Goal: Find specific page/section: Find specific page/section

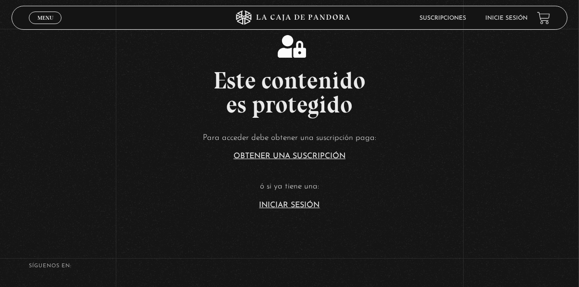
click at [274, 209] on link "Iniciar Sesión" at bounding box center [290, 205] width 61 height 8
click at [271, 209] on link "Iniciar Sesión" at bounding box center [290, 205] width 61 height 8
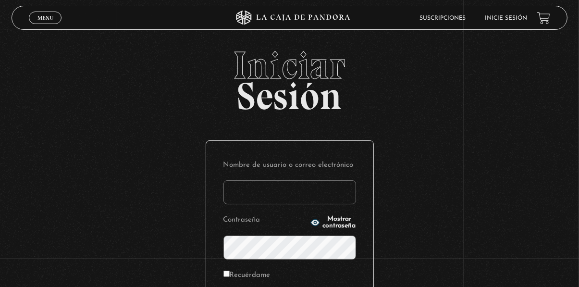
click at [239, 197] on input "Nombre de usuario o correo electrónico" at bounding box center [290, 192] width 133 height 24
type input "[EMAIL_ADDRESS][DOMAIN_NAME]"
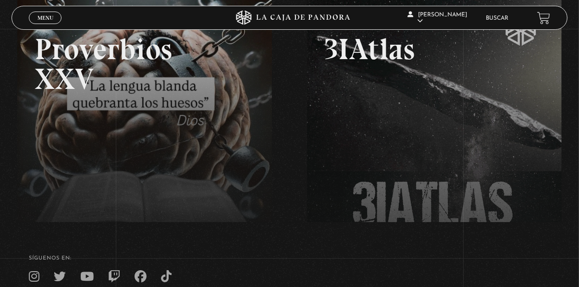
scroll to position [152, 0]
